Goal: Task Accomplishment & Management: Manage account settings

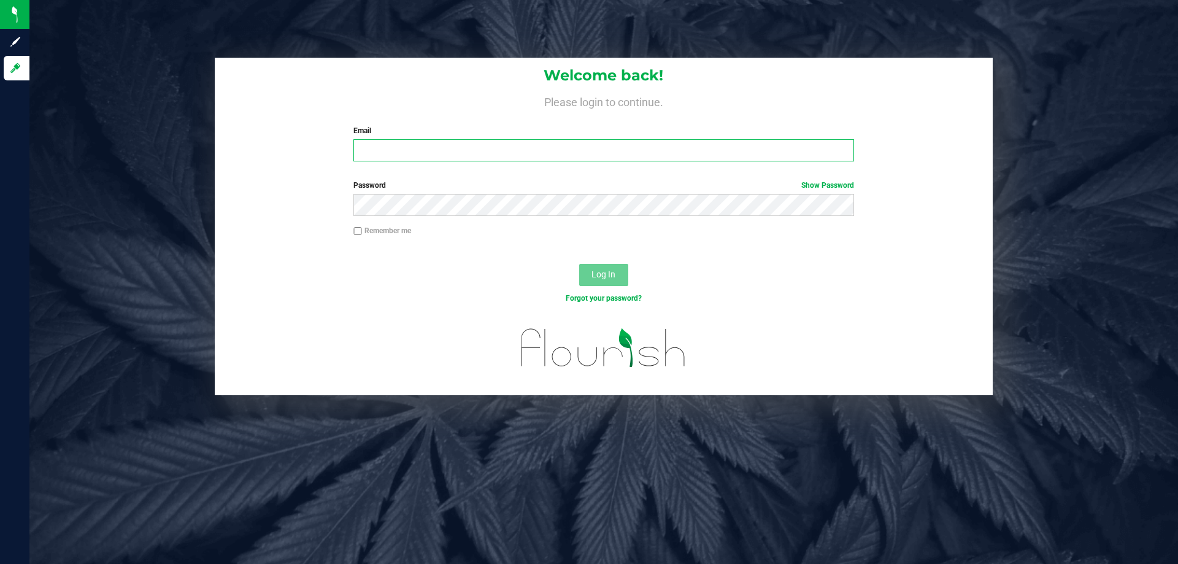
click at [488, 155] on input "Email" at bounding box center [603, 150] width 500 height 22
type input "fmassanka@liveparllel.com"
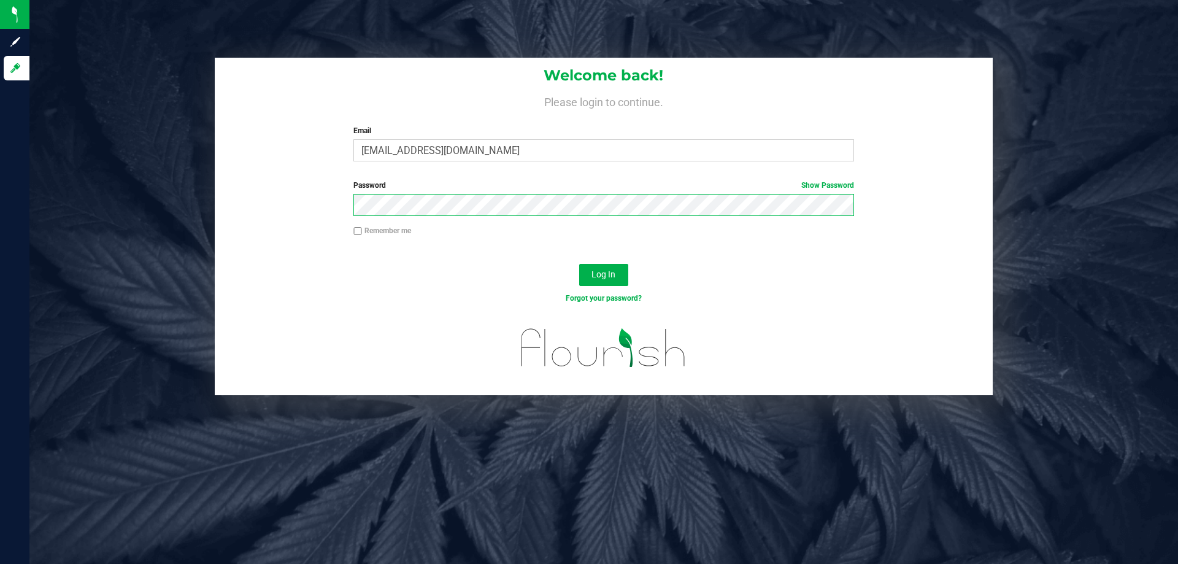
click at [579, 264] on button "Log In" at bounding box center [603, 275] width 49 height 22
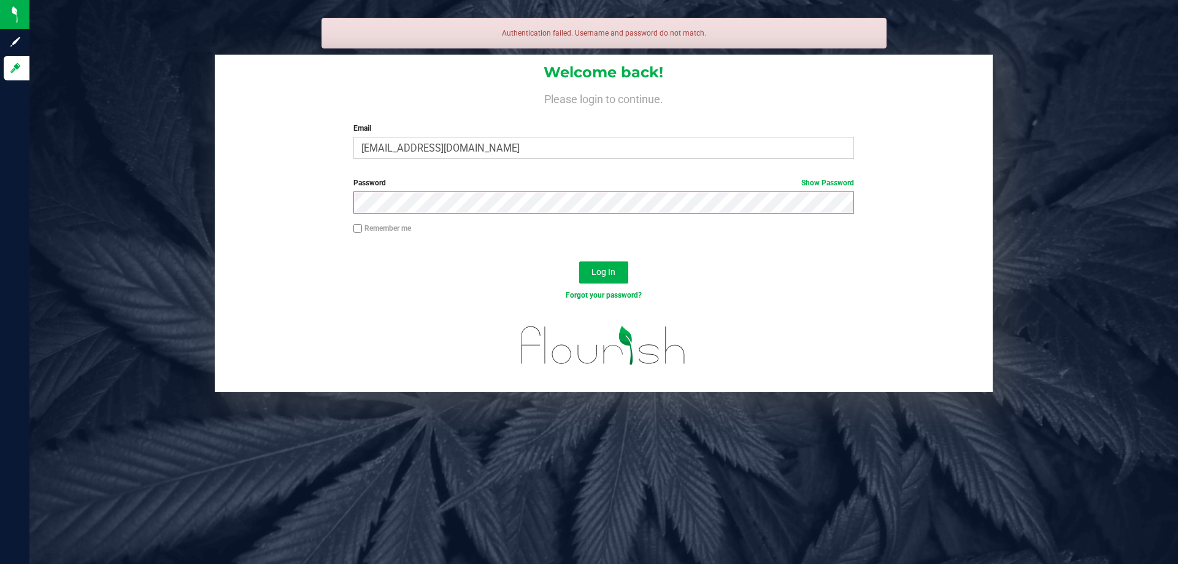
click at [579, 261] on button "Log In" at bounding box center [603, 272] width 49 height 22
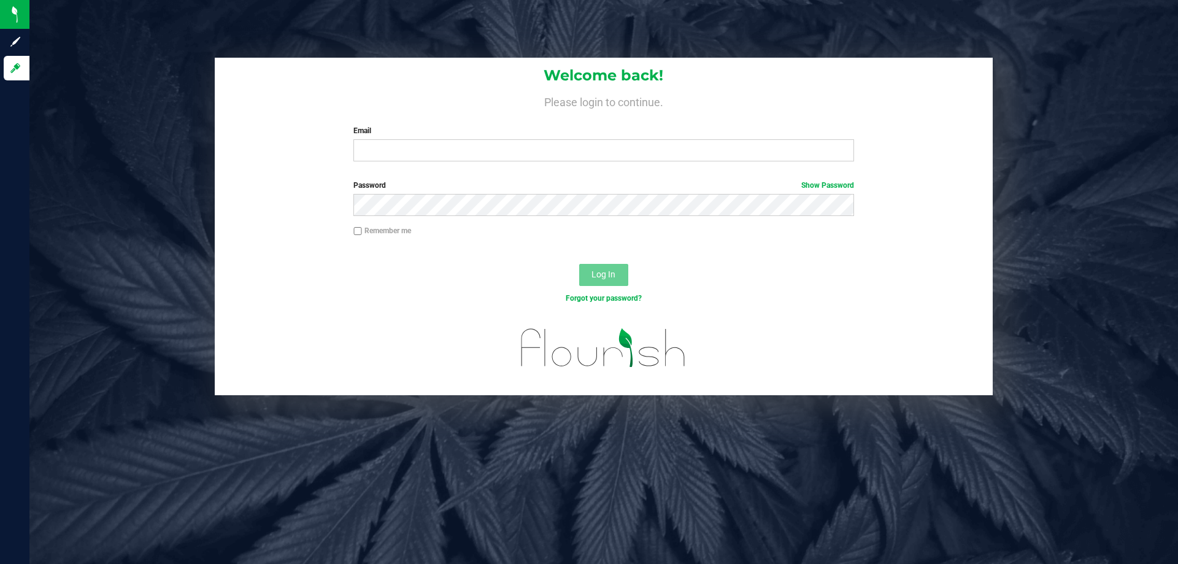
click at [501, 165] on div "Welcome back! Please login to continue. Email Required Please format your email…" at bounding box center [604, 114] width 778 height 113
click at [517, 150] on input "Email" at bounding box center [603, 150] width 500 height 22
click at [579, 264] on button "Log In" at bounding box center [603, 275] width 49 height 22
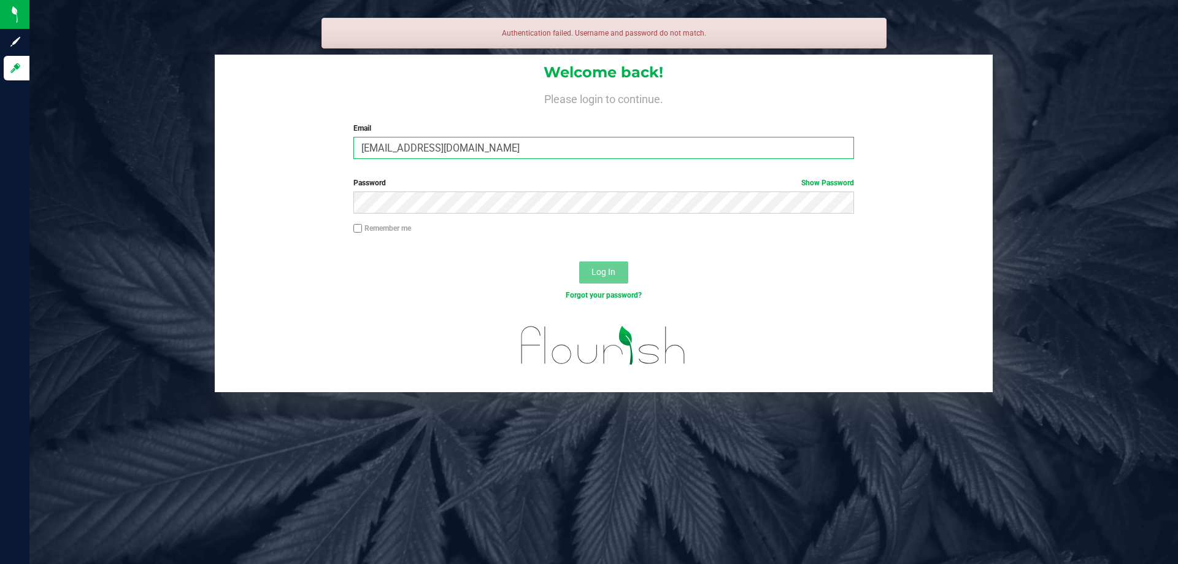
click at [401, 150] on input "[EMAIL_ADDRESS][DOMAIN_NAME]" at bounding box center [603, 148] width 500 height 22
click at [402, 150] on input "fmassanlka@liveparallel.com" at bounding box center [603, 148] width 500 height 22
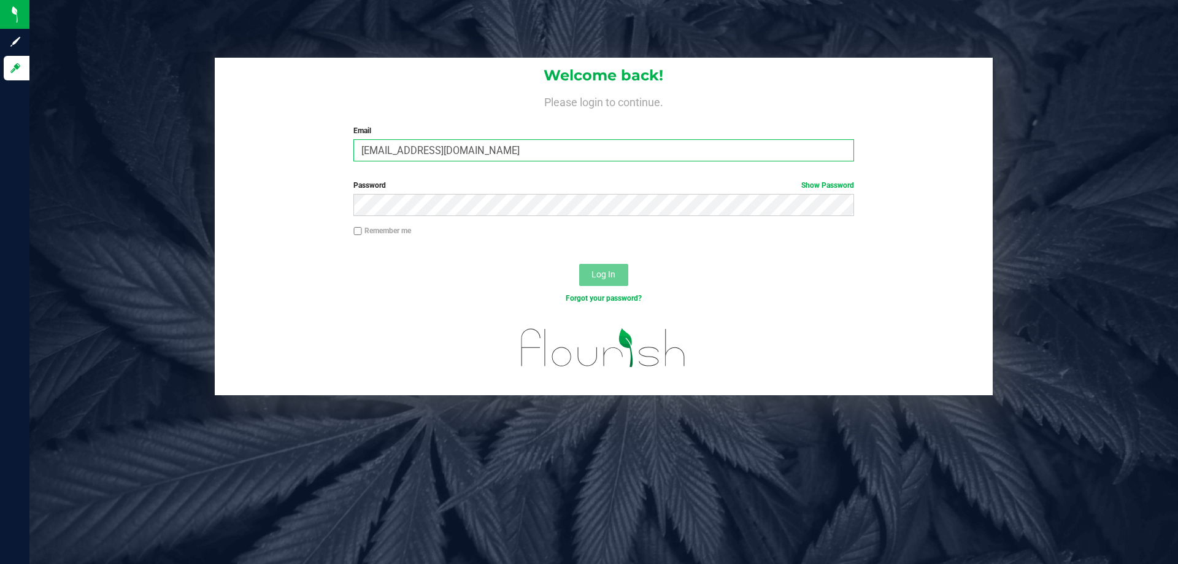
type input "fmassanka@liveparallel.com"
click at [579, 264] on button "Log In" at bounding box center [603, 275] width 49 height 22
